Goal: Find specific page/section: Find specific page/section

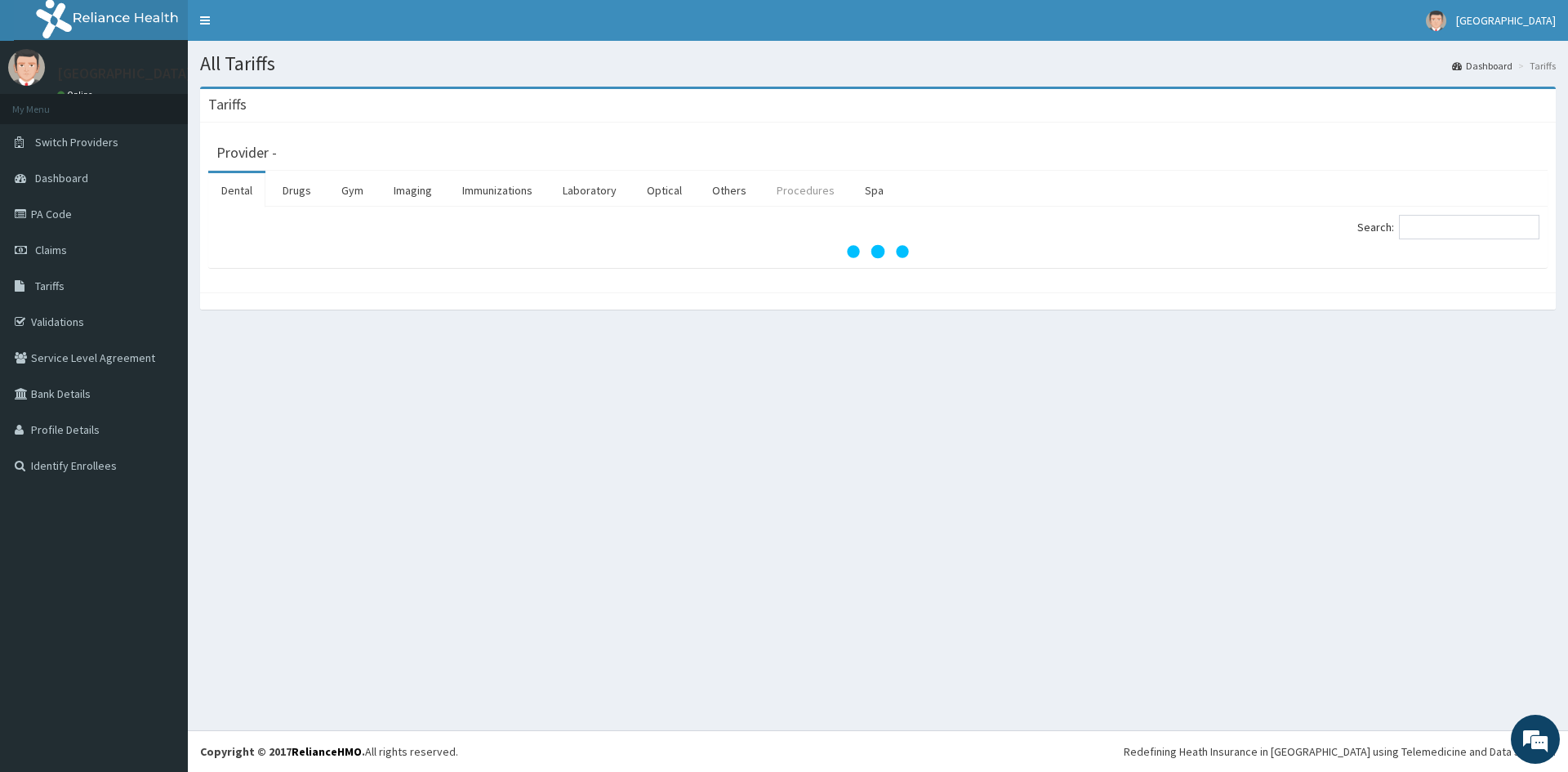
click at [780, 191] on link "Procedures" at bounding box center [806, 190] width 84 height 34
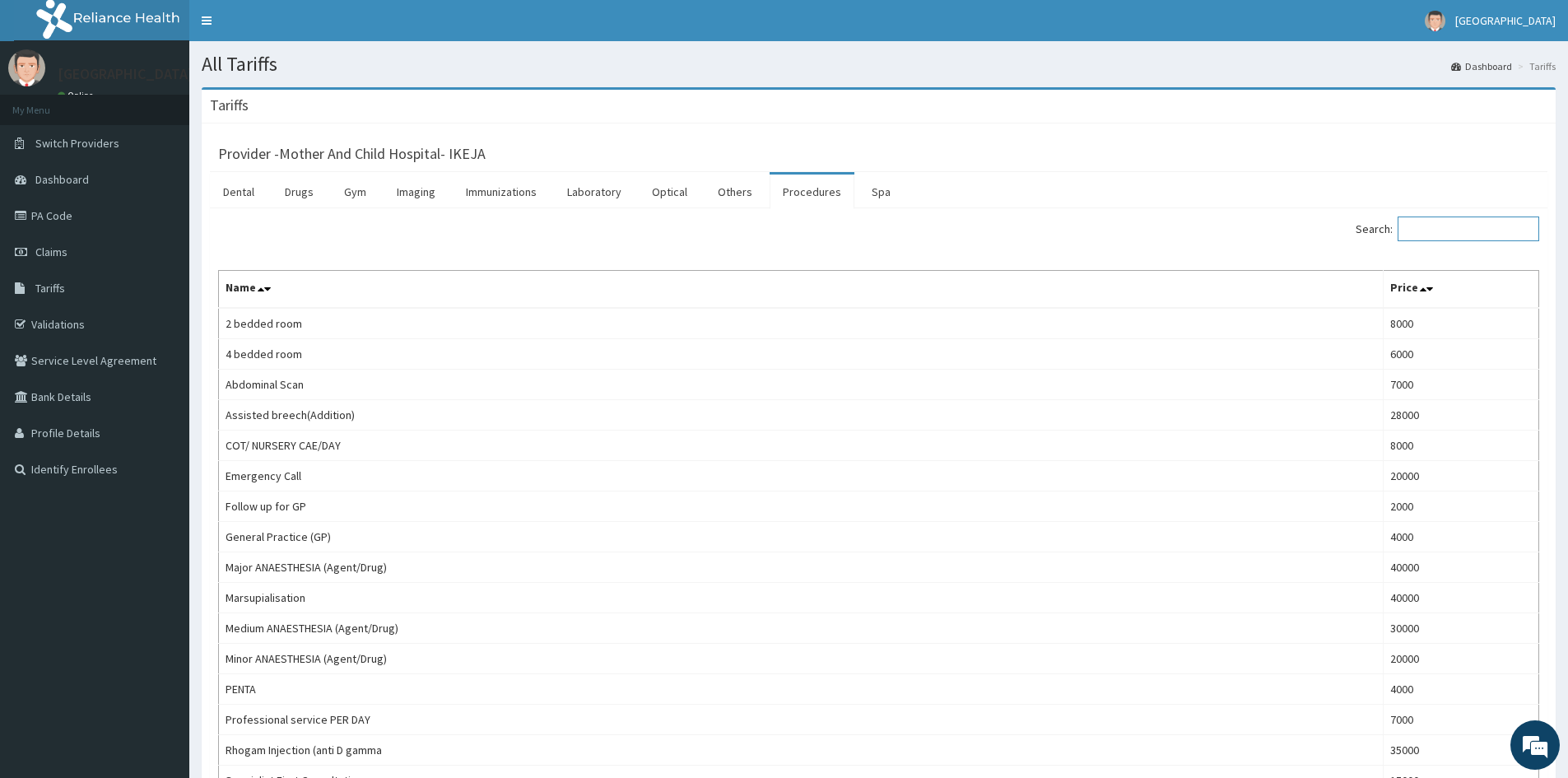
click at [1494, 233] on input "Search:" at bounding box center [1468, 228] width 142 height 25
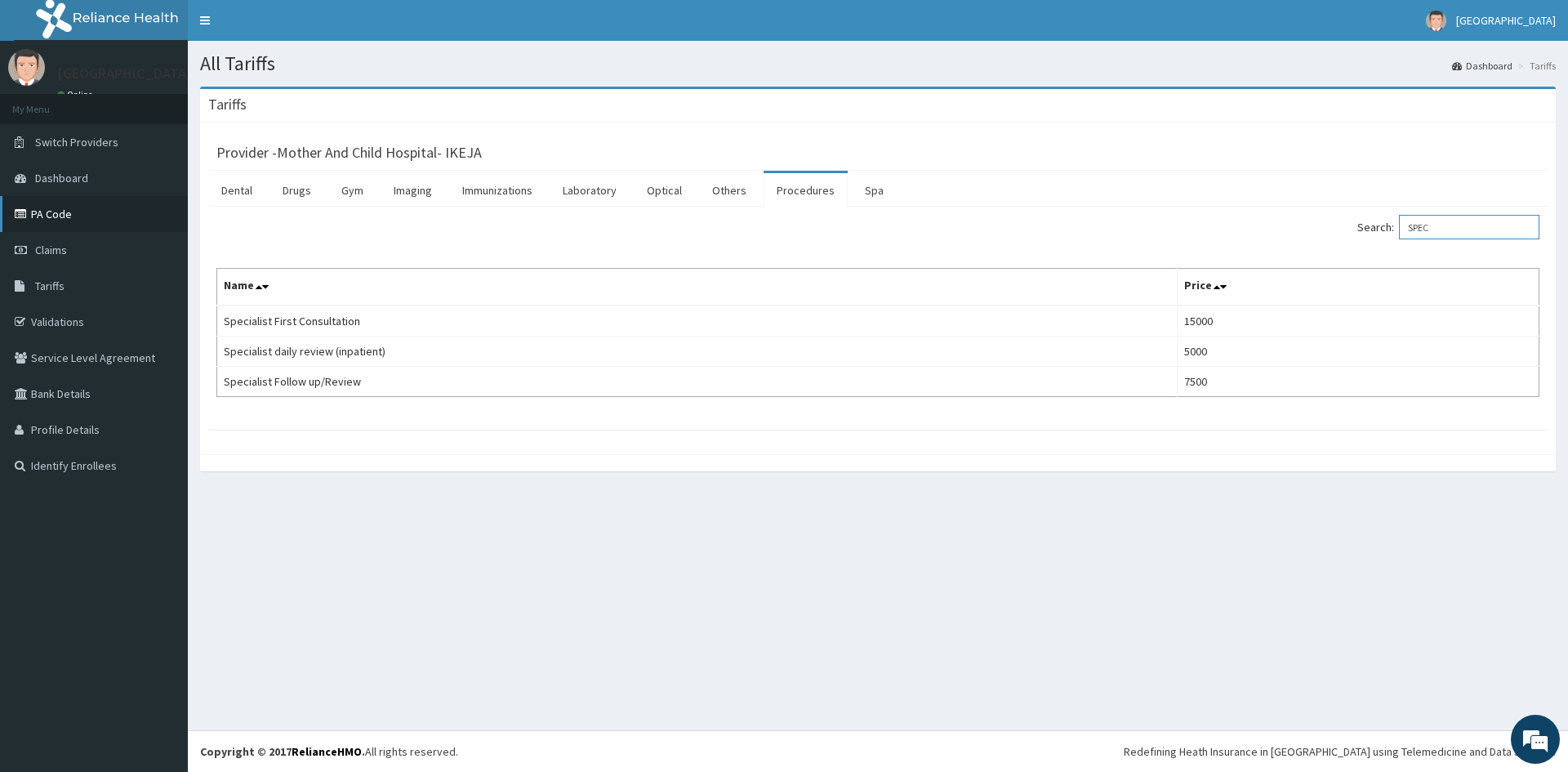
type input "SPEC"
click at [73, 219] on link "PA Code" at bounding box center [93, 214] width 188 height 36
